Goal: Navigation & Orientation: Find specific page/section

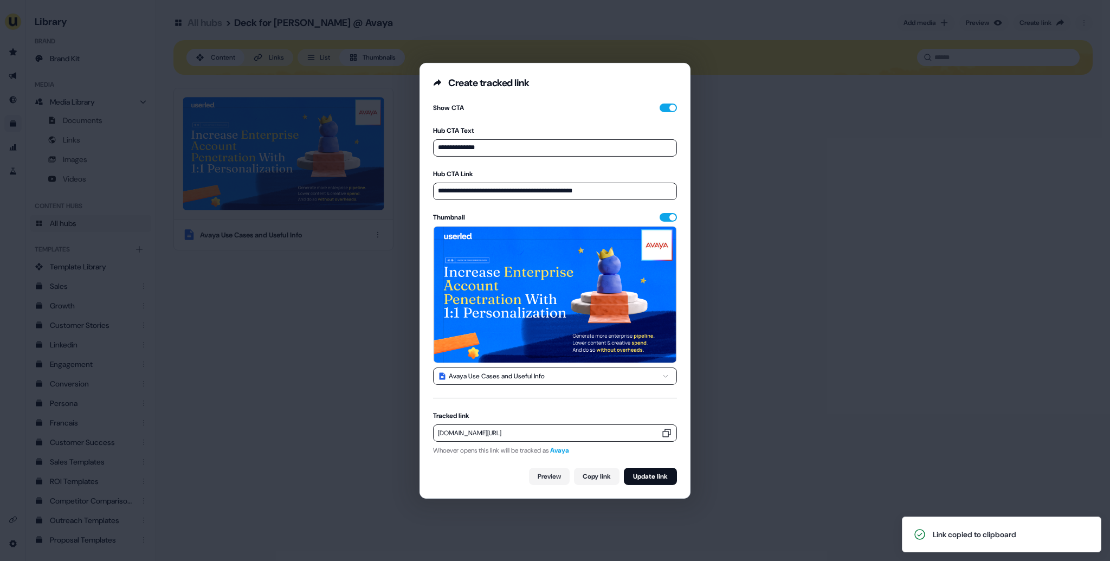
click at [310, 413] on div "**********" at bounding box center [555, 280] width 1110 height 561
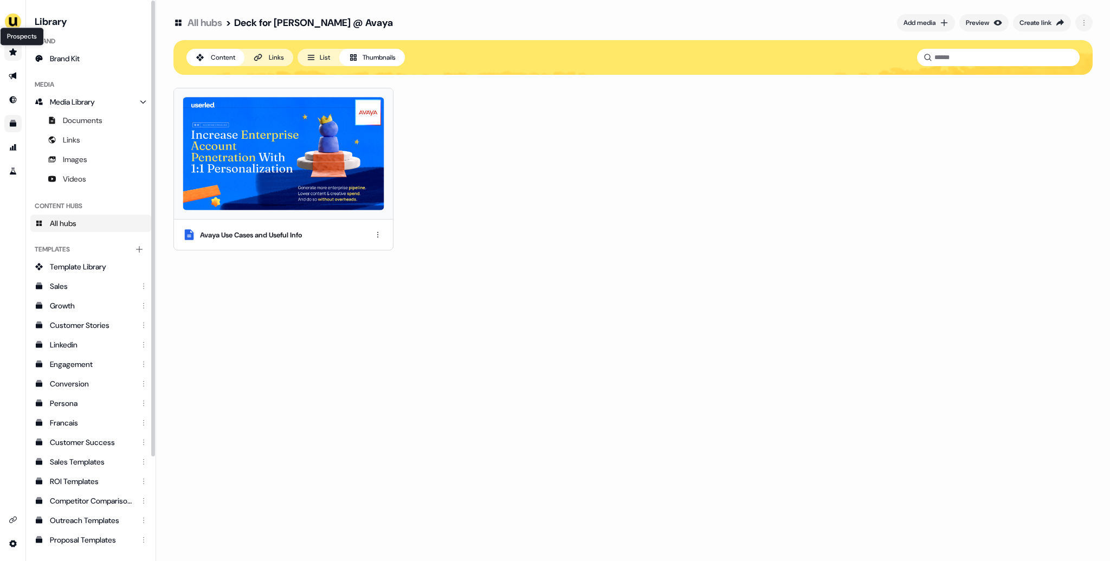
click at [16, 56] on link "Prospects Prospects" at bounding box center [12, 51] width 17 height 17
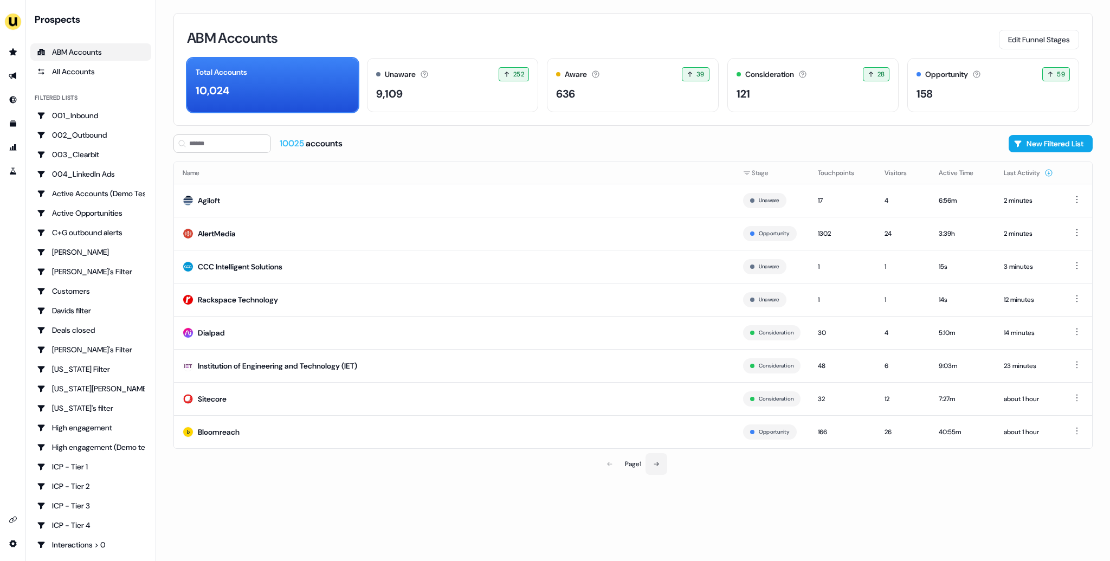
click at [658, 462] on icon at bounding box center [656, 464] width 5 height 4
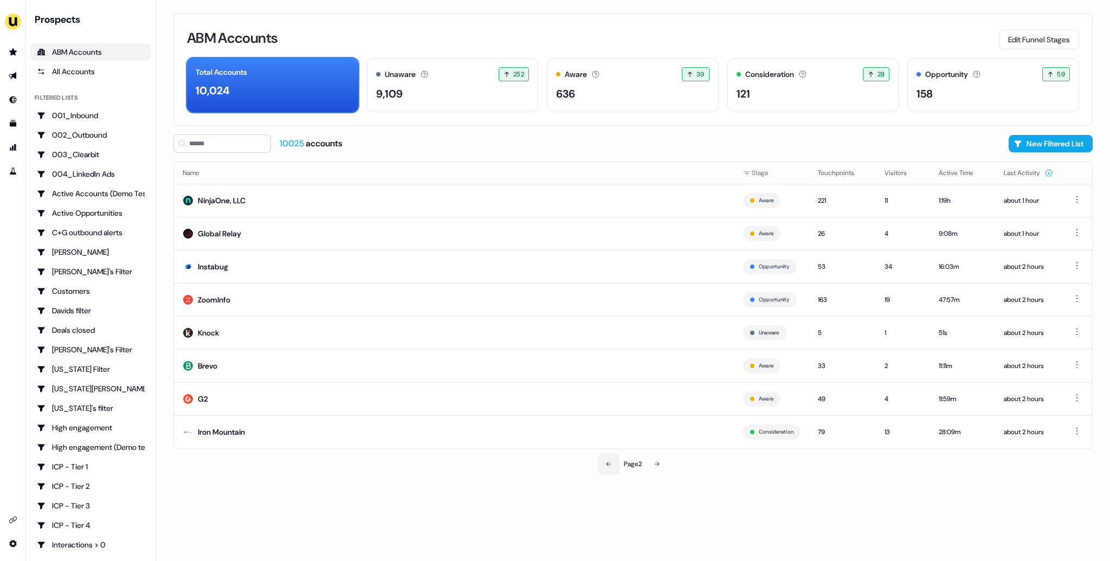
click at [607, 466] on icon at bounding box center [609, 464] width 5 height 4
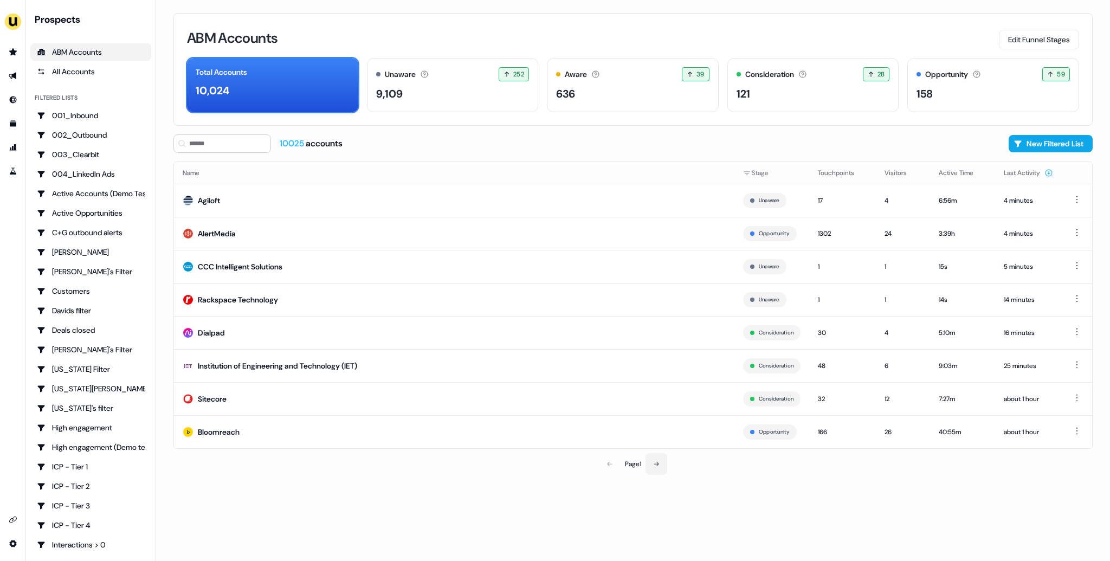
click at [658, 461] on icon at bounding box center [656, 464] width 7 height 7
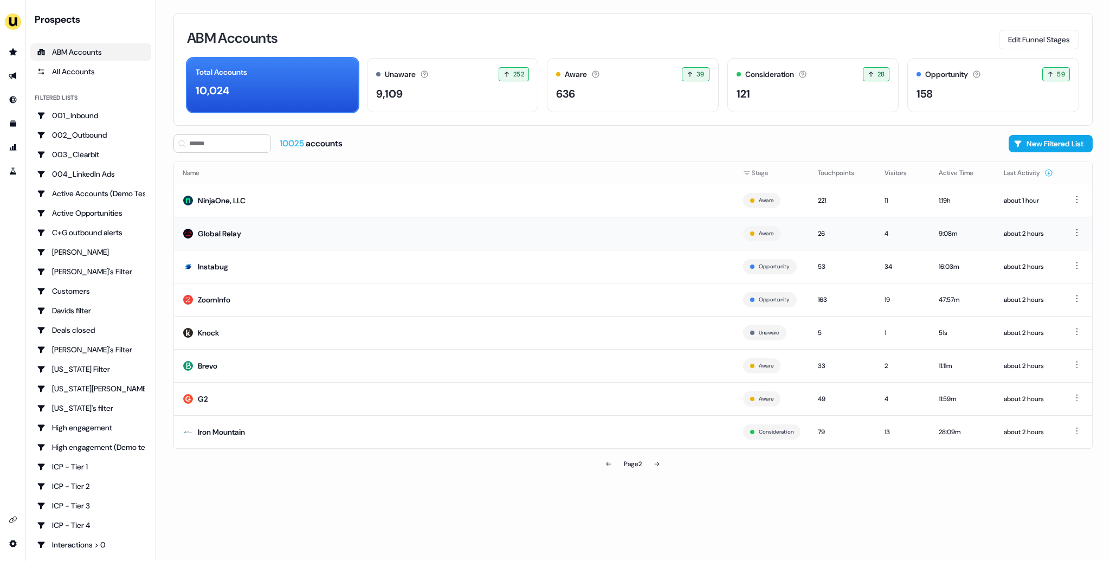
click at [328, 239] on td "Global Relay" at bounding box center [454, 233] width 560 height 33
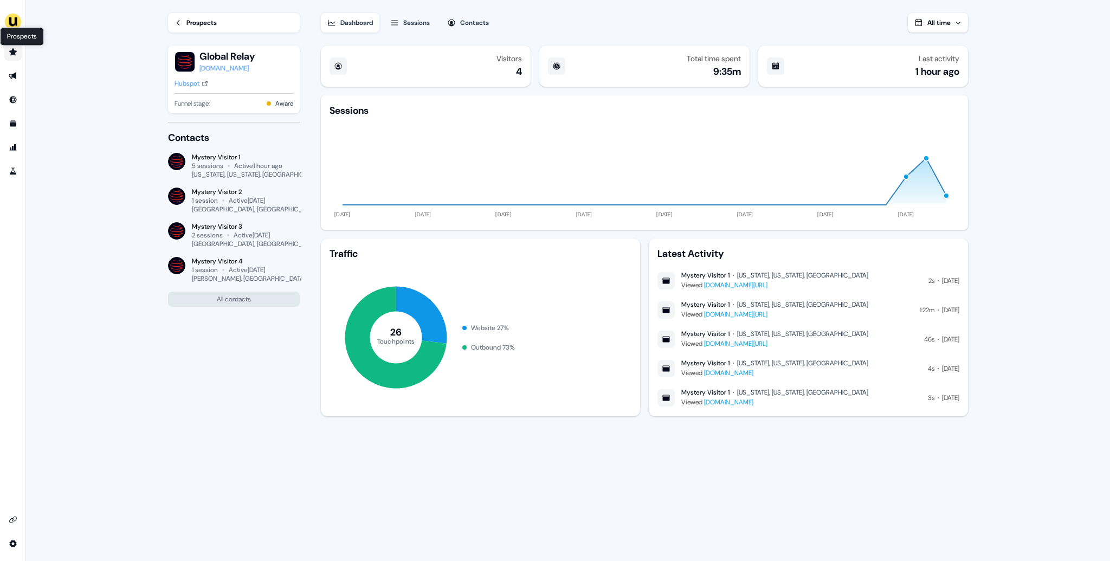
click at [13, 54] on icon "Go to prospects" at bounding box center [13, 51] width 8 height 7
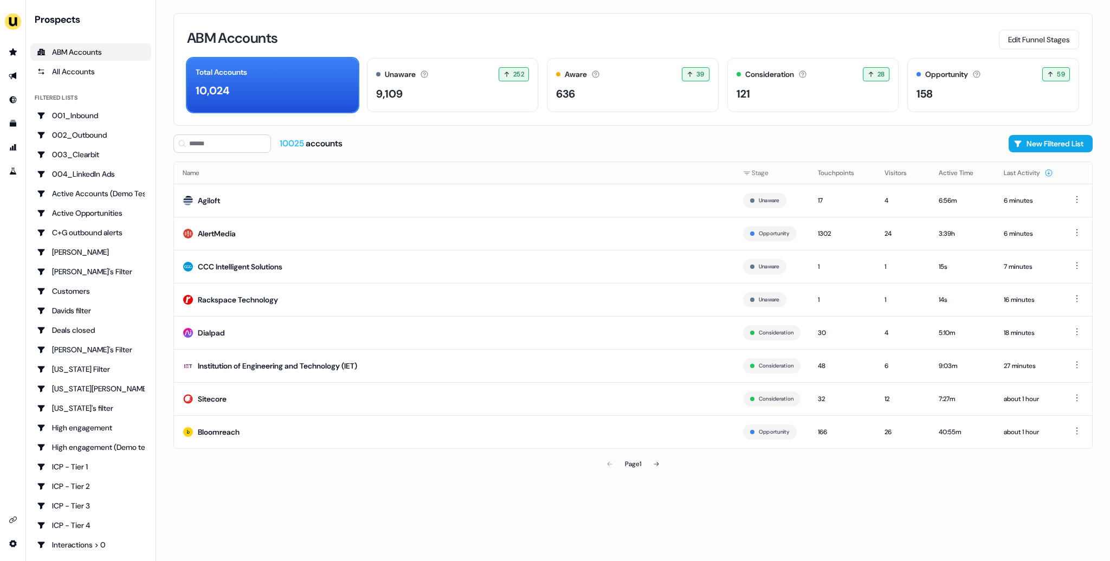
click at [159, 220] on div "ABM Accounts Edit Funnel Stages Total Accounts 10,024 Unaware The default stage…" at bounding box center [633, 280] width 954 height 561
click at [13, 171] on icon "Go to experiments" at bounding box center [13, 171] width 9 height 9
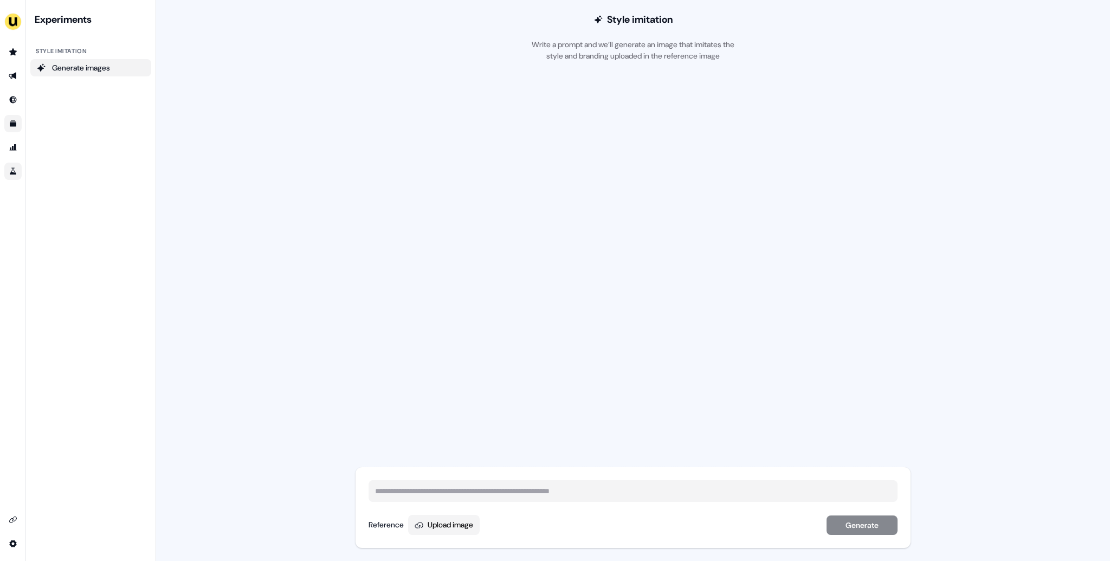
click at [14, 127] on icon "Go to templates" at bounding box center [13, 123] width 9 height 9
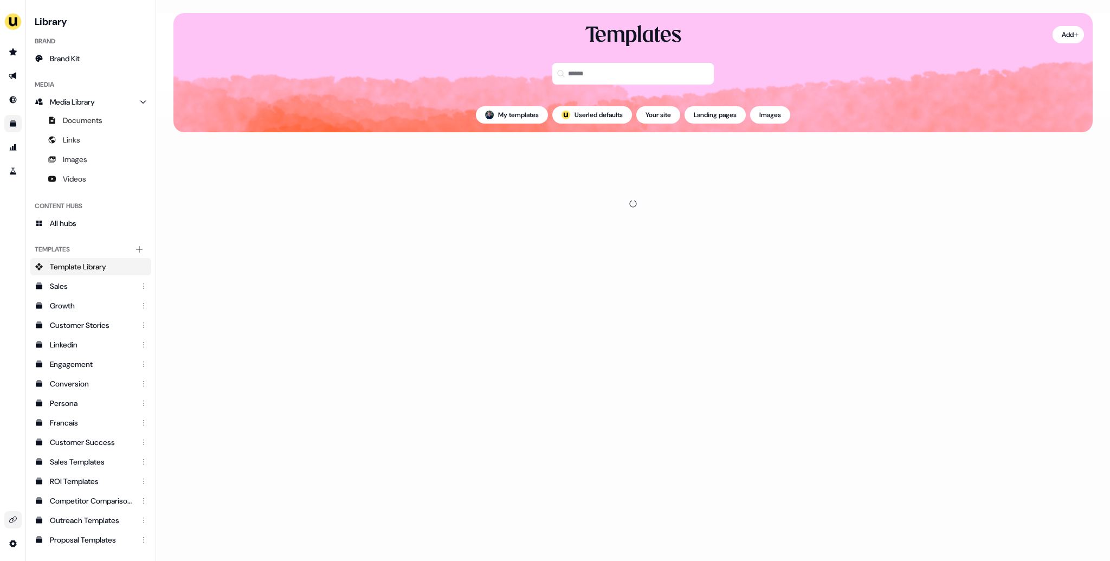
click at [11, 519] on icon "Go to integrations" at bounding box center [13, 520] width 9 height 9
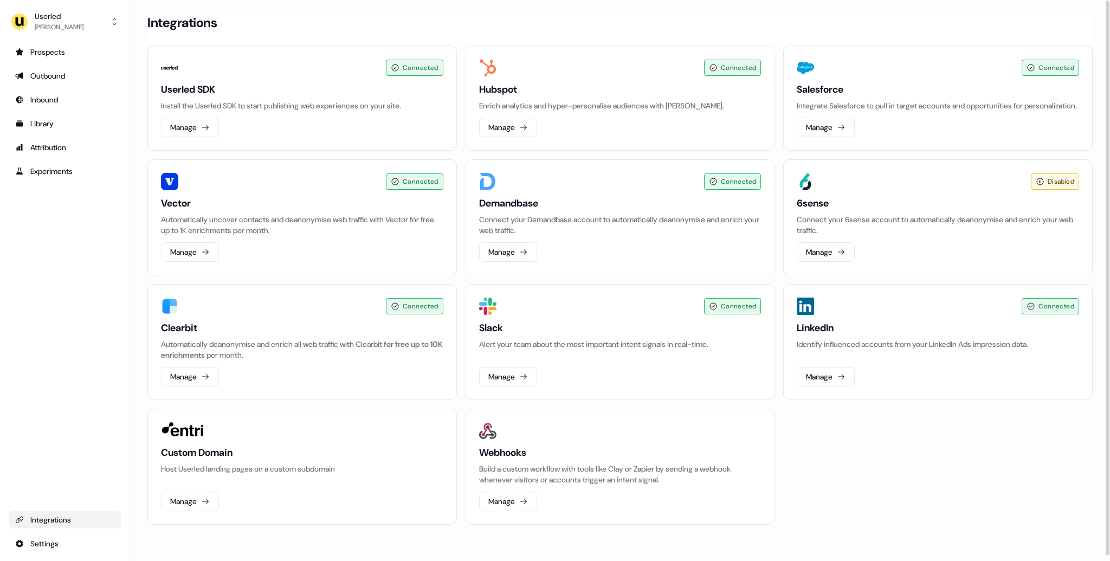
scroll to position [4, 0]
click at [74, 54] on div "Prospects" at bounding box center [64, 52] width 99 height 11
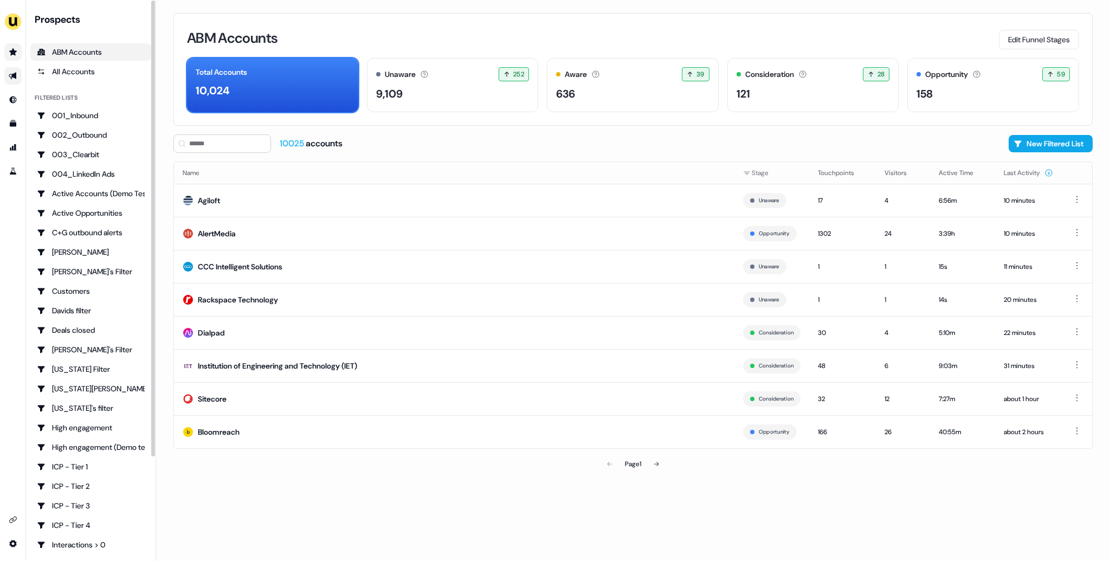
click at [10, 75] on icon "Go to outbound experience" at bounding box center [13, 76] width 9 height 9
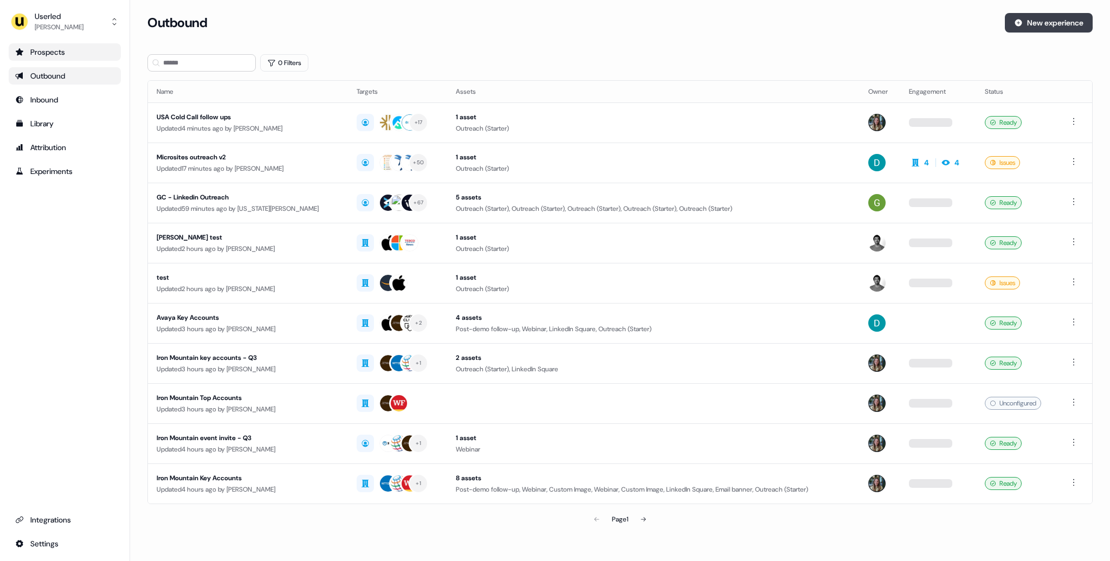
click at [1046, 18] on button "New experience" at bounding box center [1049, 23] width 88 height 20
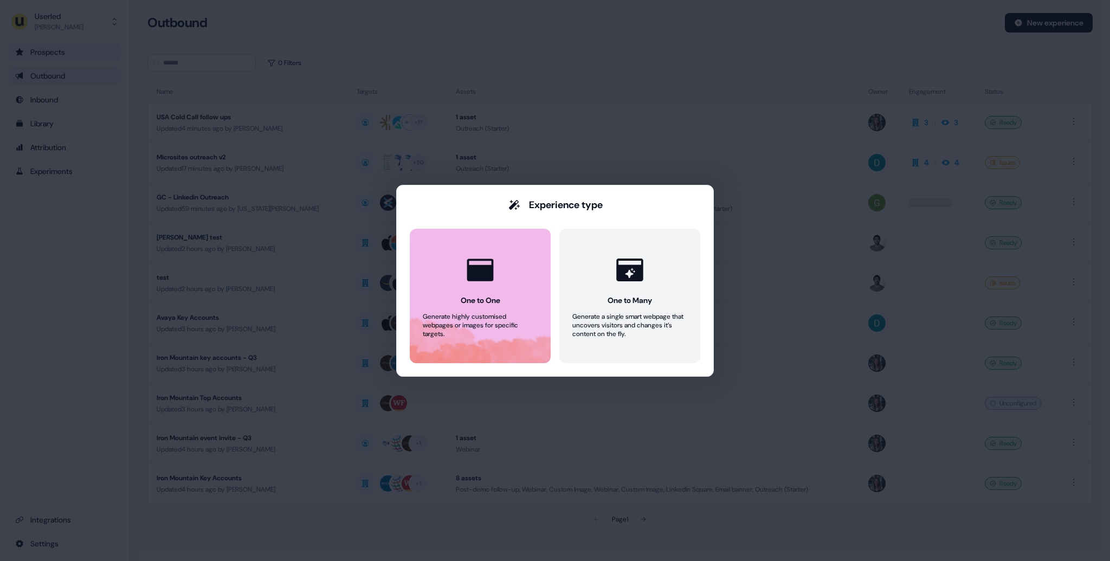
click at [522, 244] on button "One to One Generate highly customised webpages or images for specific targets." at bounding box center [480, 296] width 141 height 134
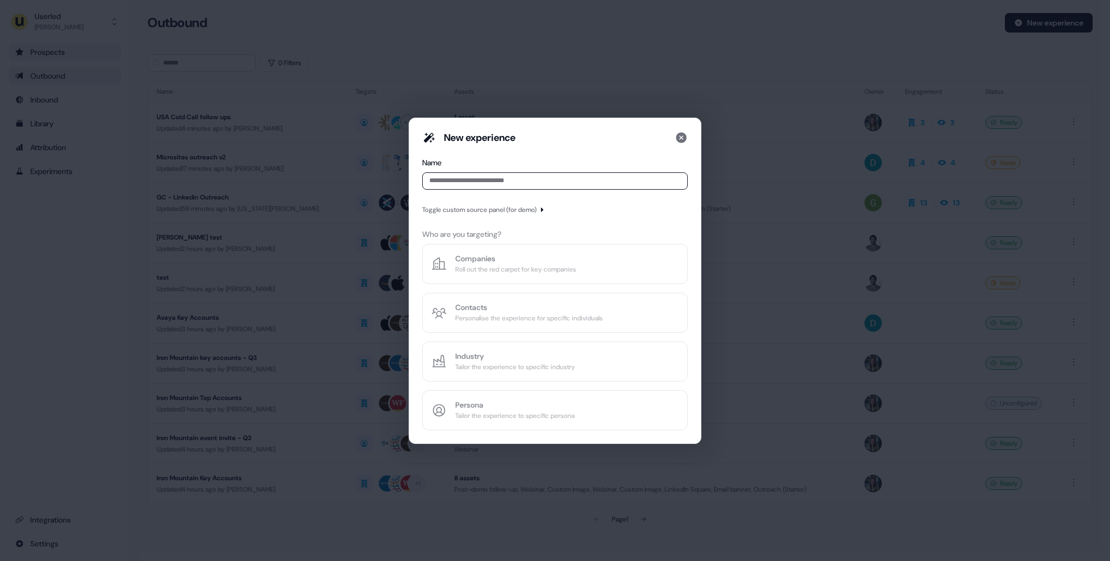
click at [502, 184] on input at bounding box center [555, 180] width 266 height 17
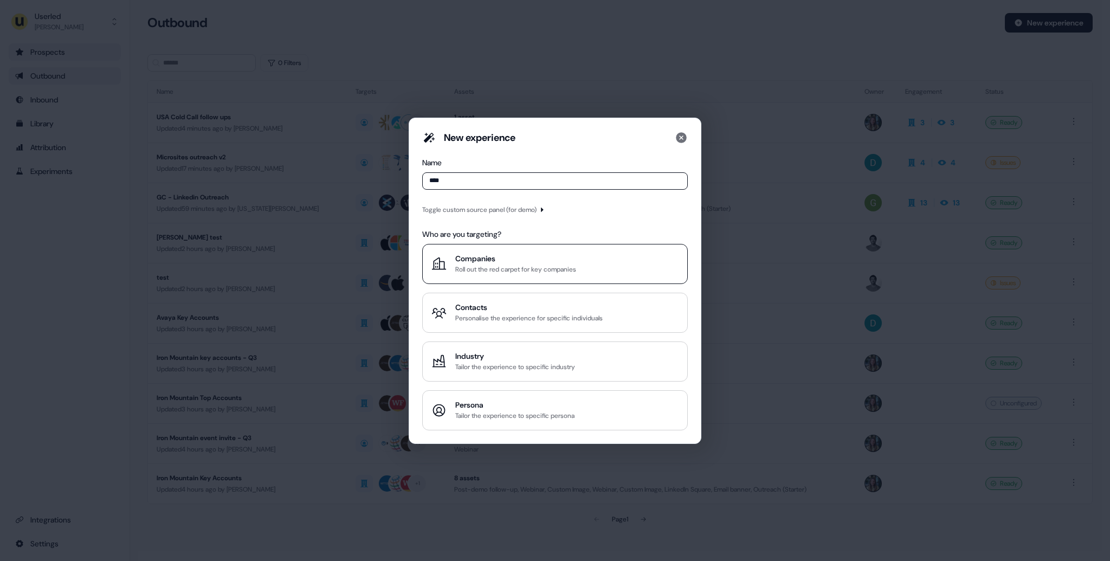
type input "****"
click at [506, 259] on div "Companies" at bounding box center [515, 258] width 121 height 11
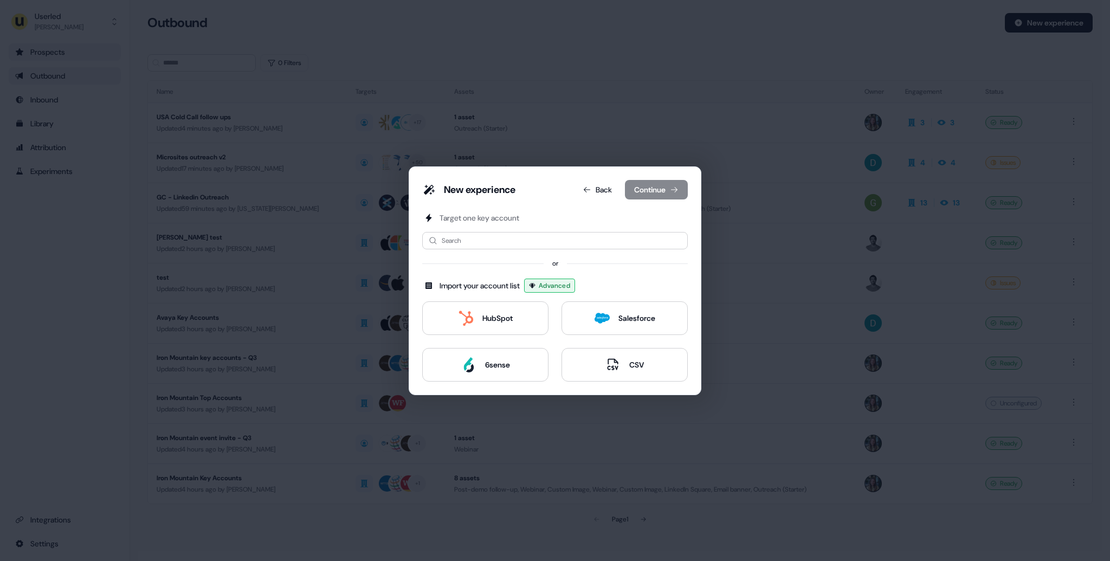
click at [671, 118] on div "New experience Back Continue Target one key account Search or Import your accou…" at bounding box center [555, 280] width 1110 height 561
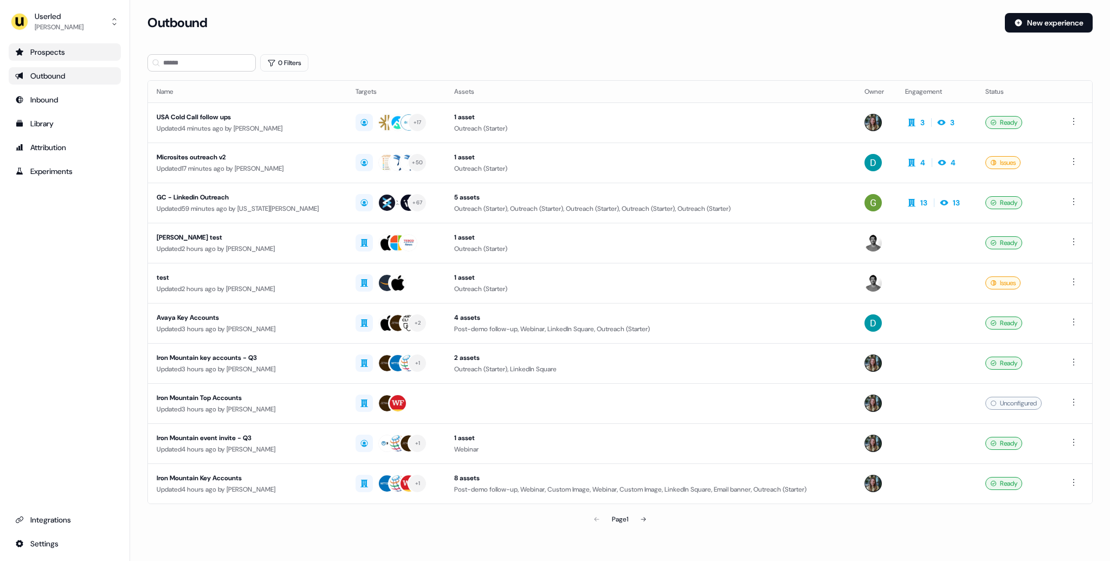
click at [70, 48] on div "Prospects" at bounding box center [64, 52] width 99 height 11
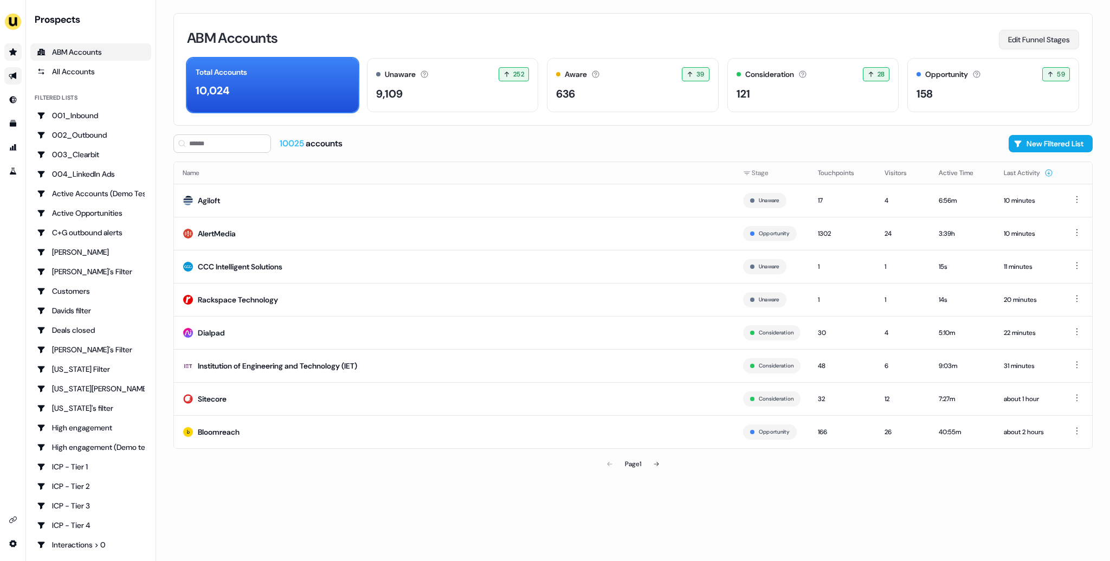
click at [1018, 47] on button "Edit Funnel Stages" at bounding box center [1039, 40] width 80 height 20
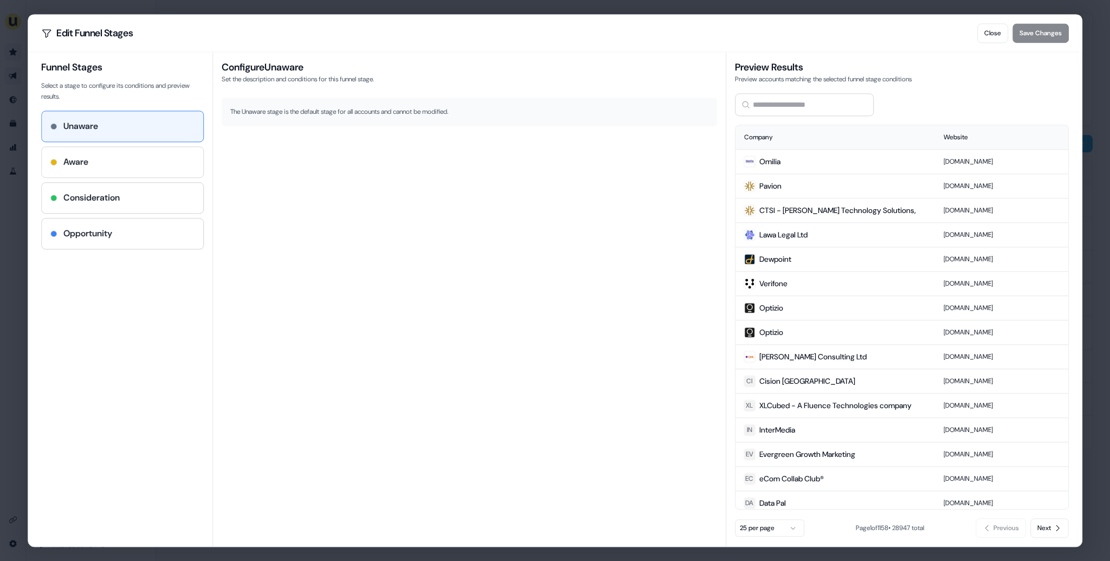
click at [107, 162] on div "Aware" at bounding box center [122, 162] width 144 height 13
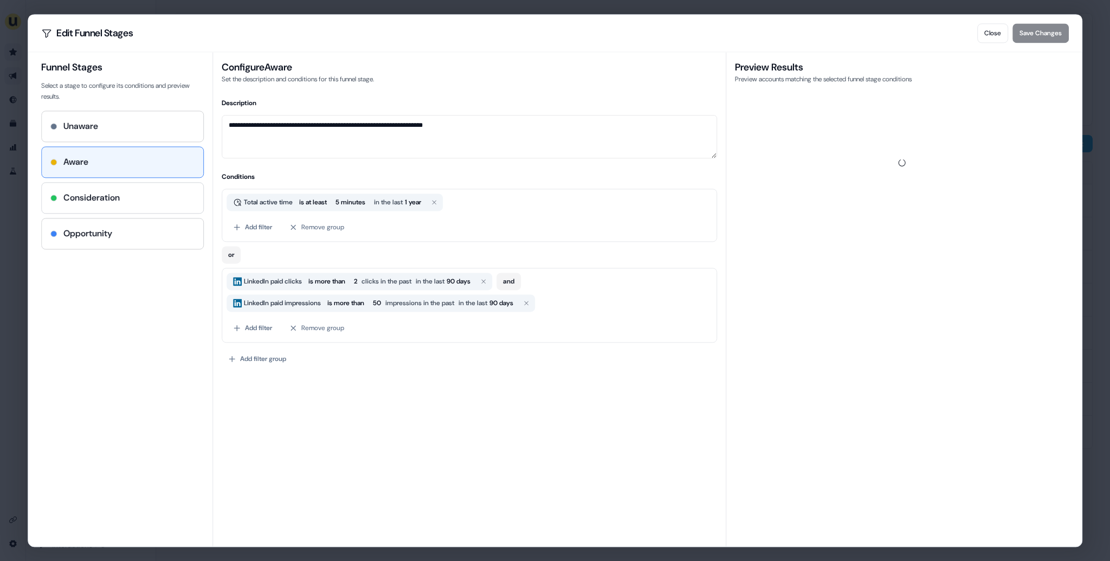
click at [118, 192] on h4 "Consideration" at bounding box center [91, 197] width 56 height 13
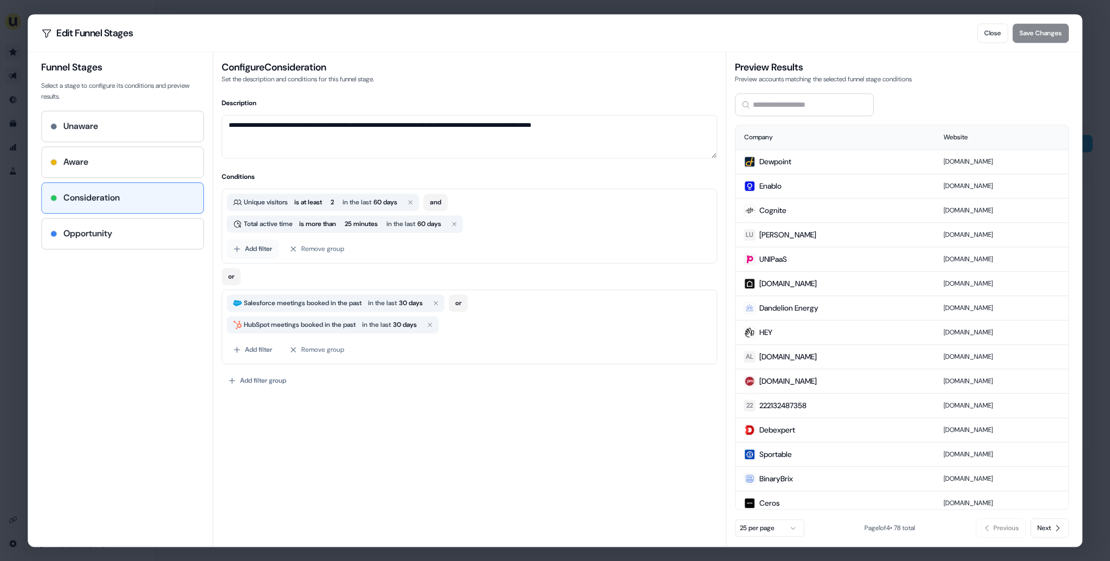
click at [259, 250] on button "Add filter" at bounding box center [253, 249] width 52 height 20
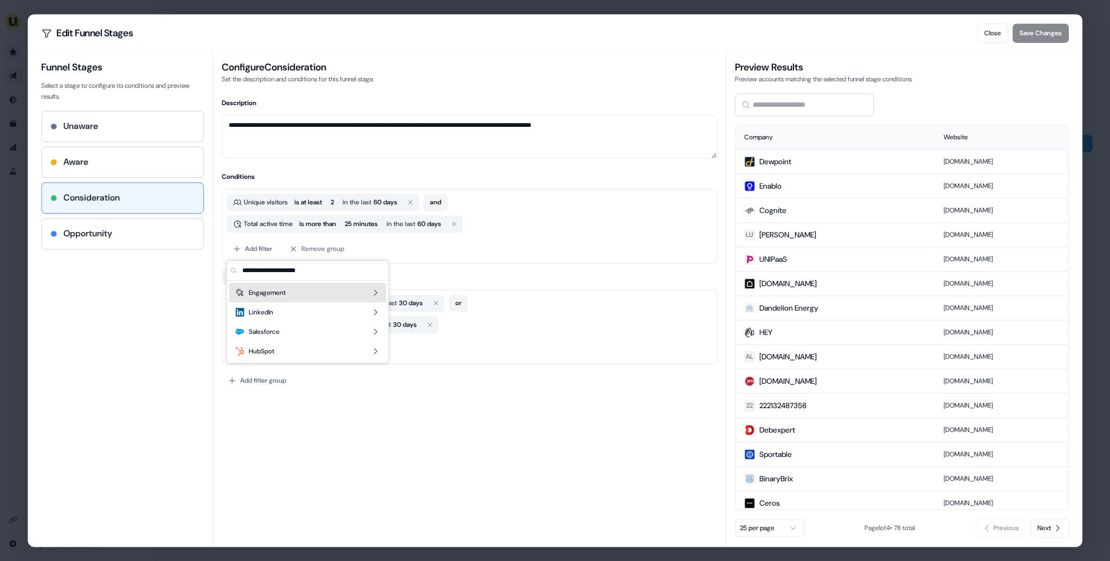
click at [181, 288] on div "Funnel Stages Select a stage to configure its conditions and preview results. U…" at bounding box center [126, 299] width 171 height 494
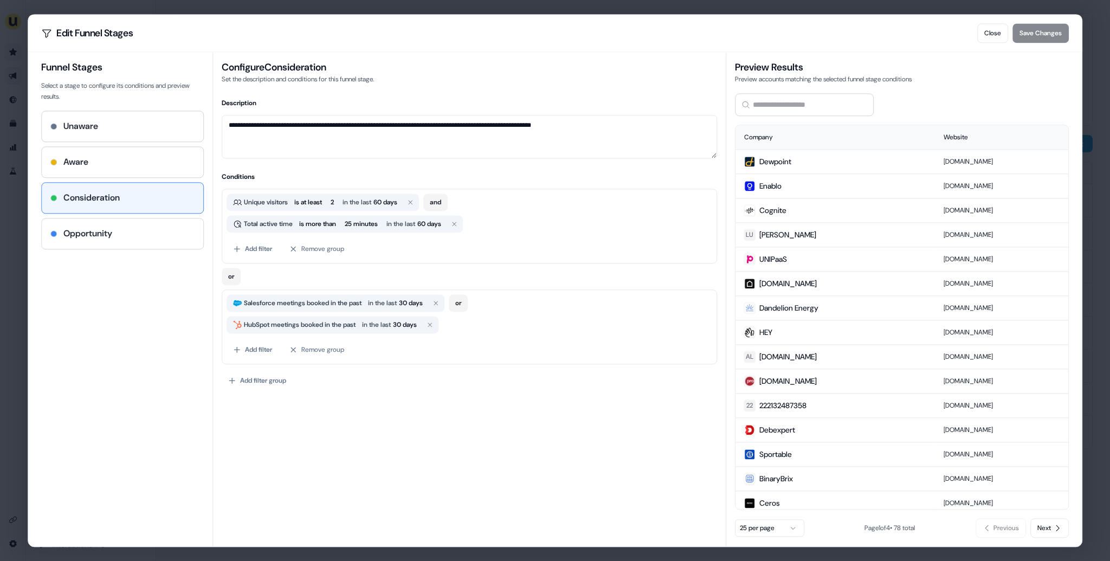
click at [126, 228] on div "Opportunity" at bounding box center [122, 233] width 144 height 13
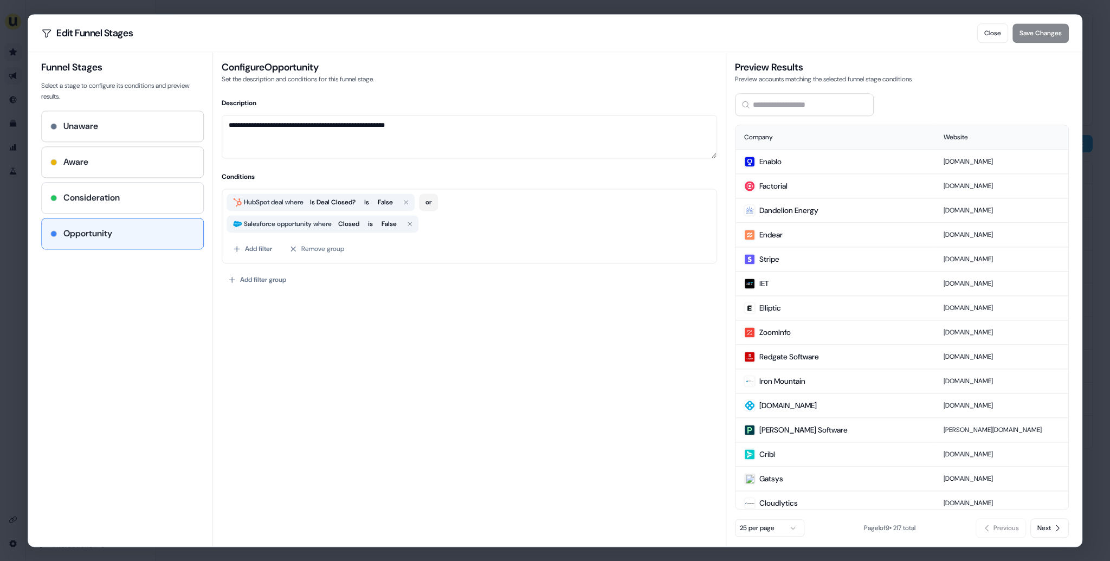
click at [126, 197] on div "Consideration" at bounding box center [122, 197] width 144 height 13
type textarea "**********"
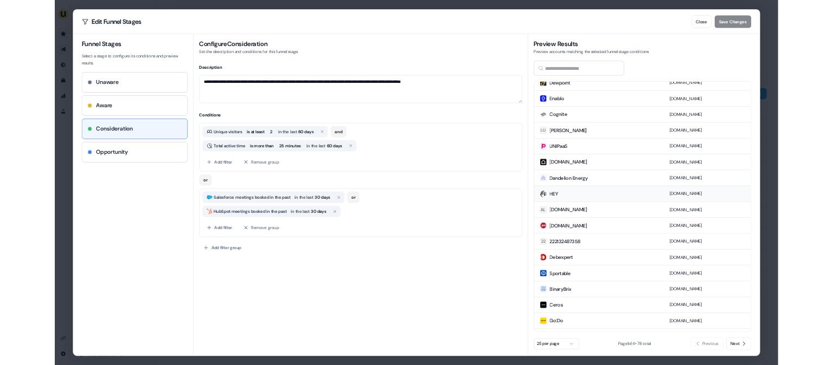
scroll to position [39, 0]
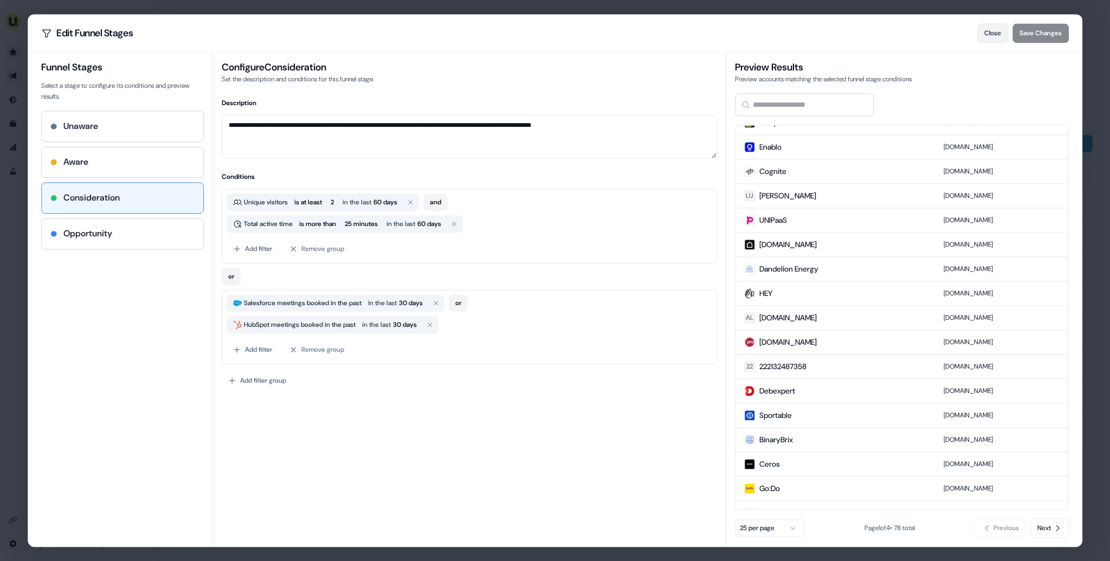
click at [995, 36] on button "Close" at bounding box center [992, 33] width 31 height 20
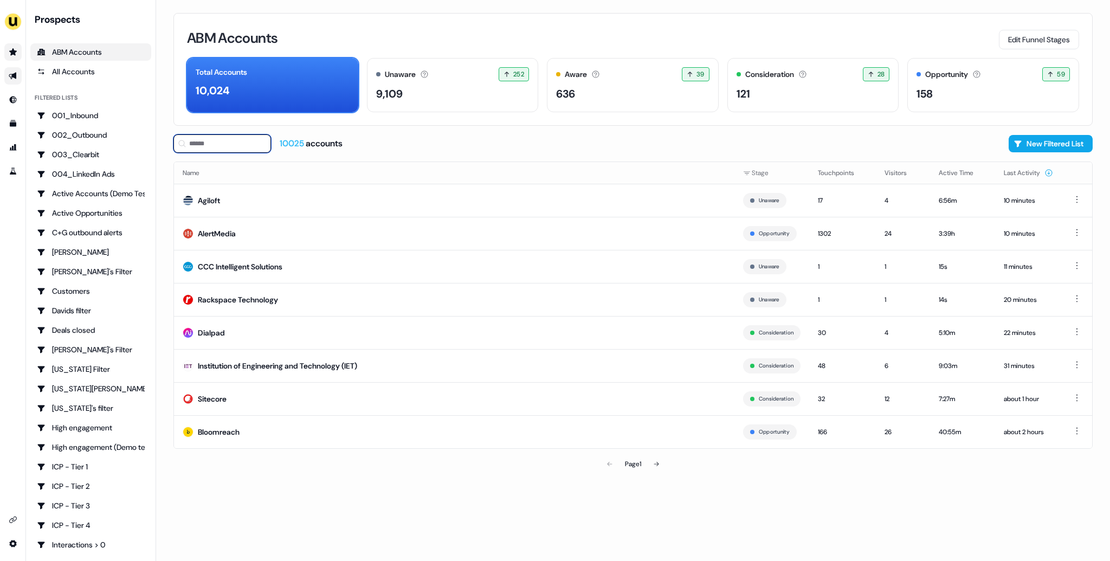
click at [238, 143] on input at bounding box center [222, 143] width 98 height 18
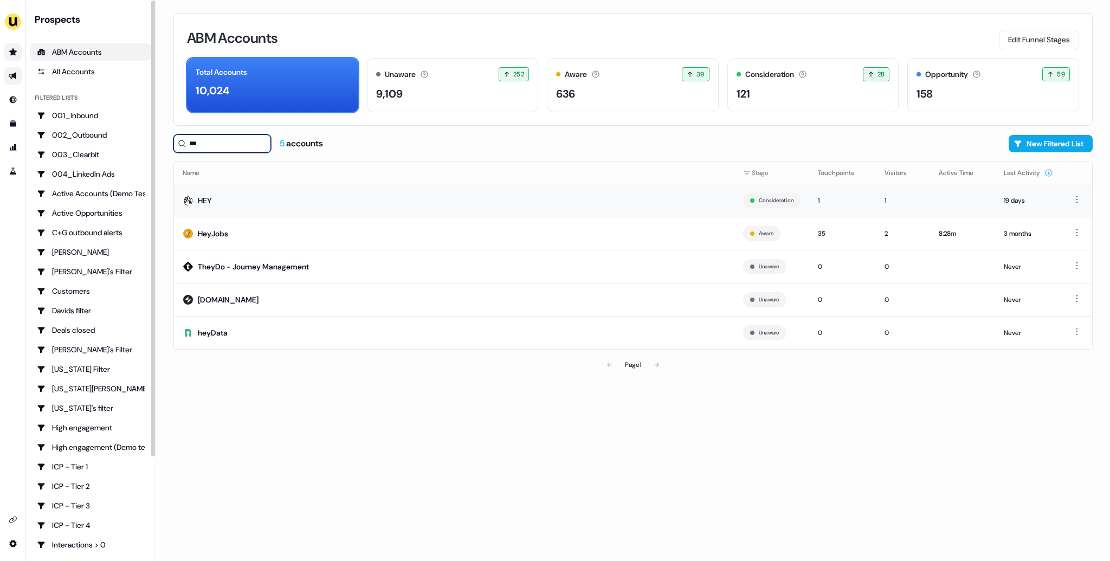
type input "***"
click at [285, 207] on td "HEY" at bounding box center [454, 200] width 560 height 33
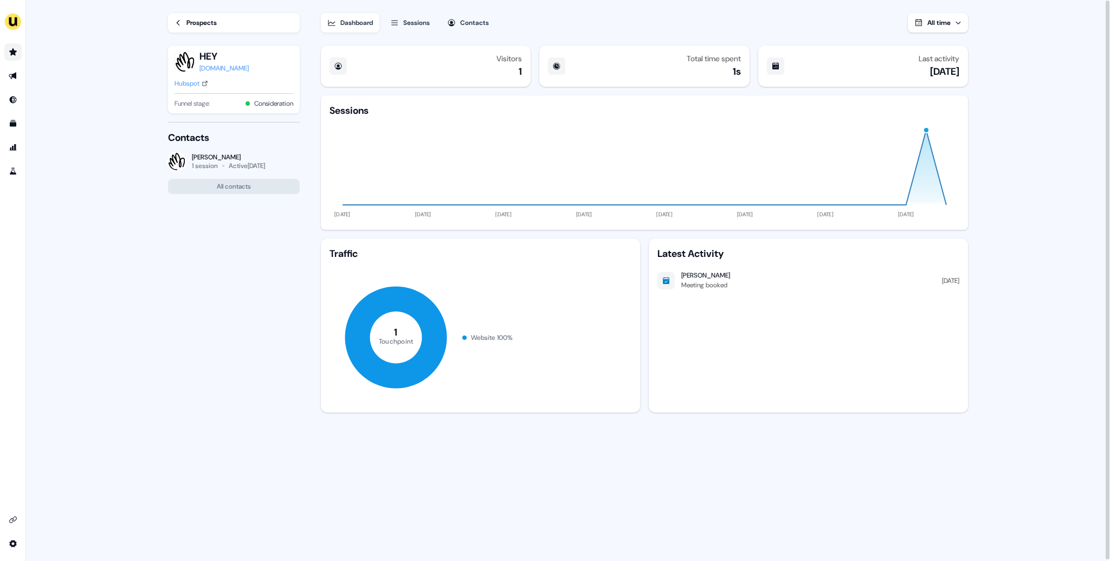
drag, startPoint x: 732, startPoint y: 276, endPoint x: 666, endPoint y: 274, distance: 66.2
click at [666, 274] on div "Jereth Cormack Meeting booked 29 Aug" at bounding box center [809, 281] width 302 height 20
click at [723, 303] on div "Latest Activity Jereth Cormack Meeting booked 29 Aug" at bounding box center [808, 326] width 319 height 174
drag, startPoint x: 735, startPoint y: 275, endPoint x: 681, endPoint y: 275, distance: 54.2
click at [681, 275] on div "Jereth Cormack Meeting booked 29 Aug" at bounding box center [809, 281] width 302 height 20
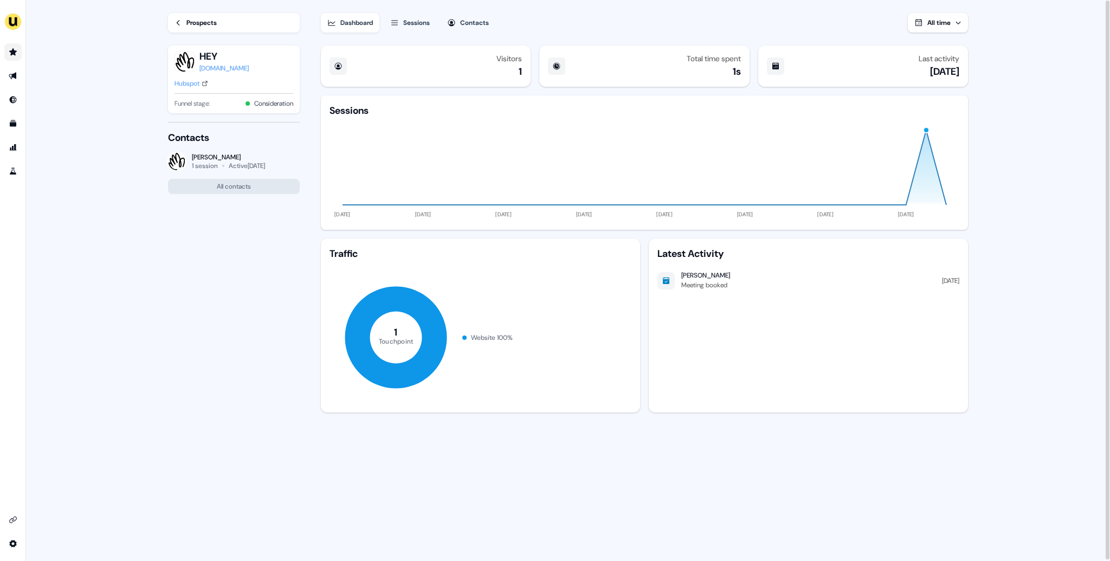
copy div "Jereth Cormack"
click at [216, 66] on div "hey.com" at bounding box center [223, 68] width 49 height 11
click at [12, 58] on link "Go to prospects" at bounding box center [12, 51] width 17 height 17
